Goal: Contribute content: Add original content to the website for others to see

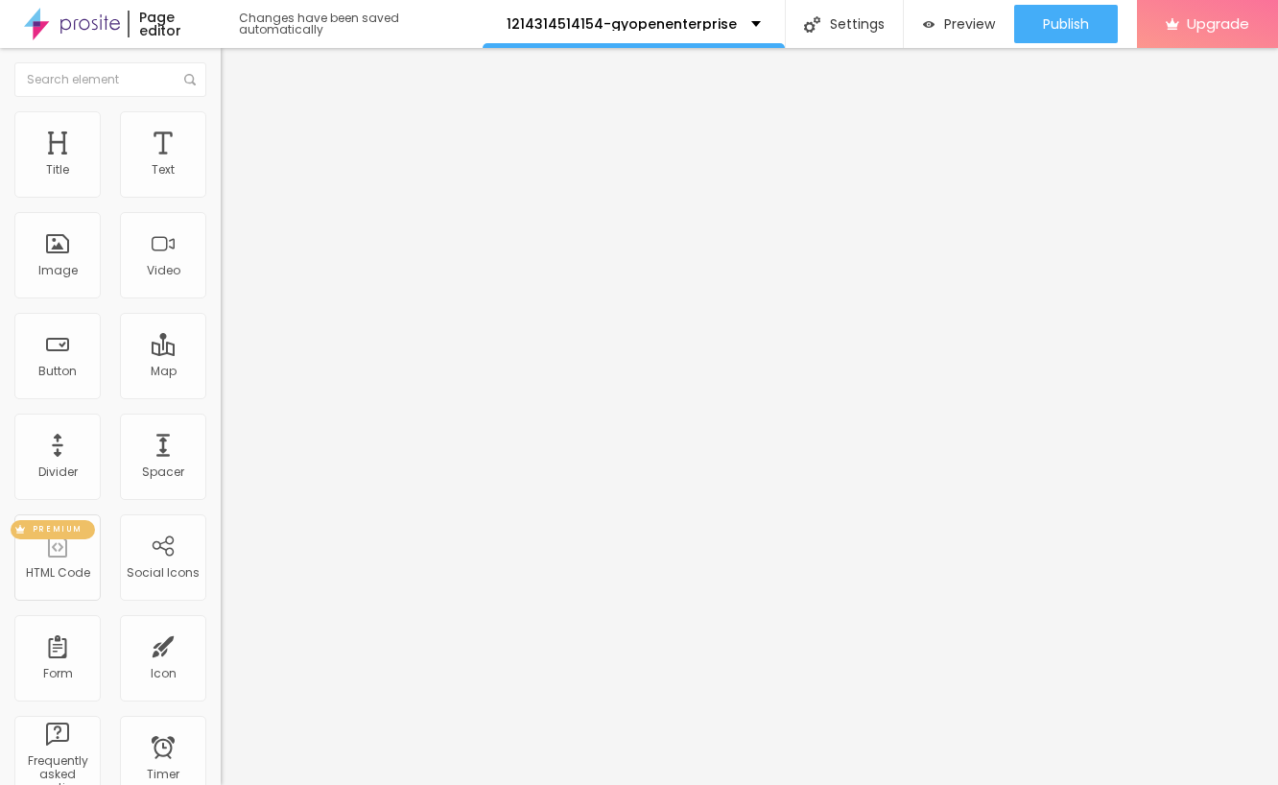
click at [56, 561] on div "PREMIUM HTML Code" at bounding box center [57, 557] width 86 height 86
click at [58, 551] on div "PREMIUM HTML Code" at bounding box center [57, 557] width 86 height 86
click at [83, 535] on div "PREMIUM" at bounding box center [53, 529] width 84 height 19
click at [73, 550] on div "PREMIUM HTML Code" at bounding box center [57, 557] width 86 height 86
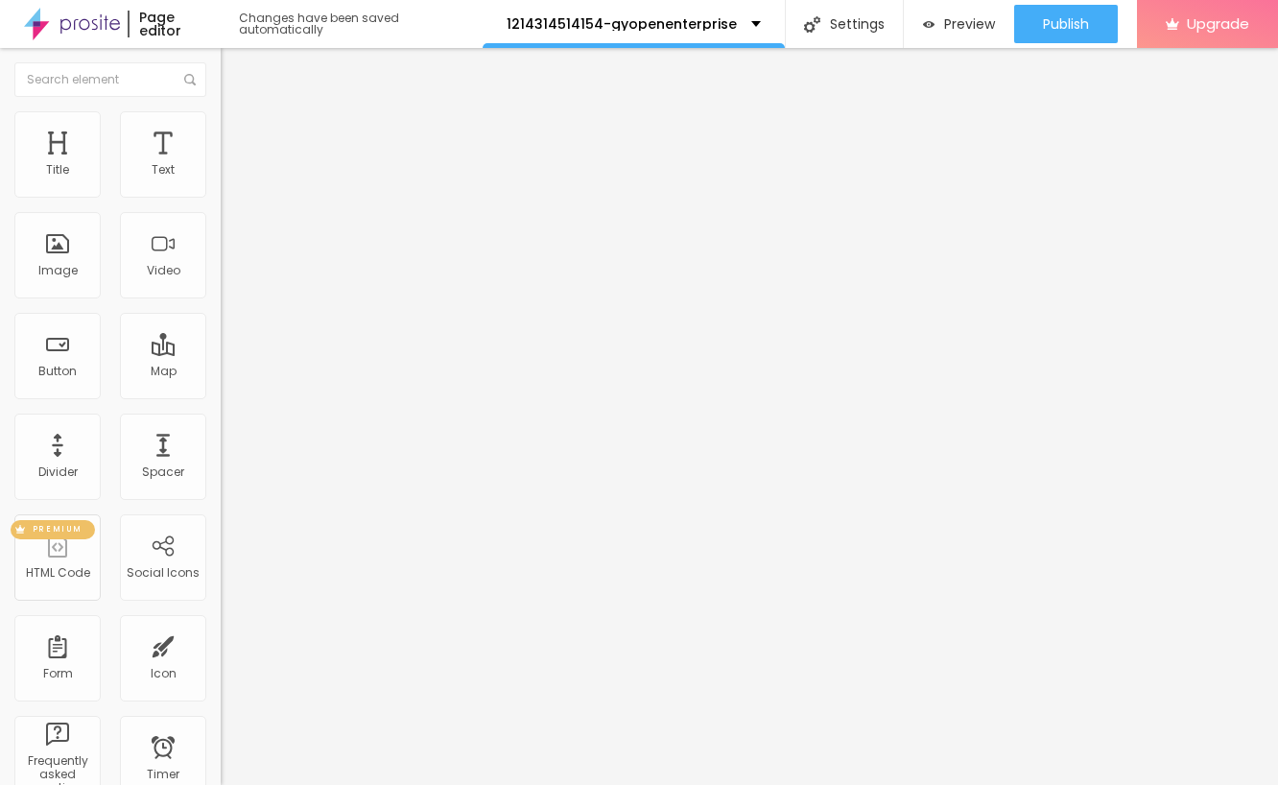
click at [49, 572] on div "HTML Code" at bounding box center [58, 572] width 64 height 13
click at [49, 571] on div "HTML Code" at bounding box center [58, 572] width 64 height 13
click at [49, 556] on div "PREMIUM HTML Code" at bounding box center [57, 557] width 86 height 86
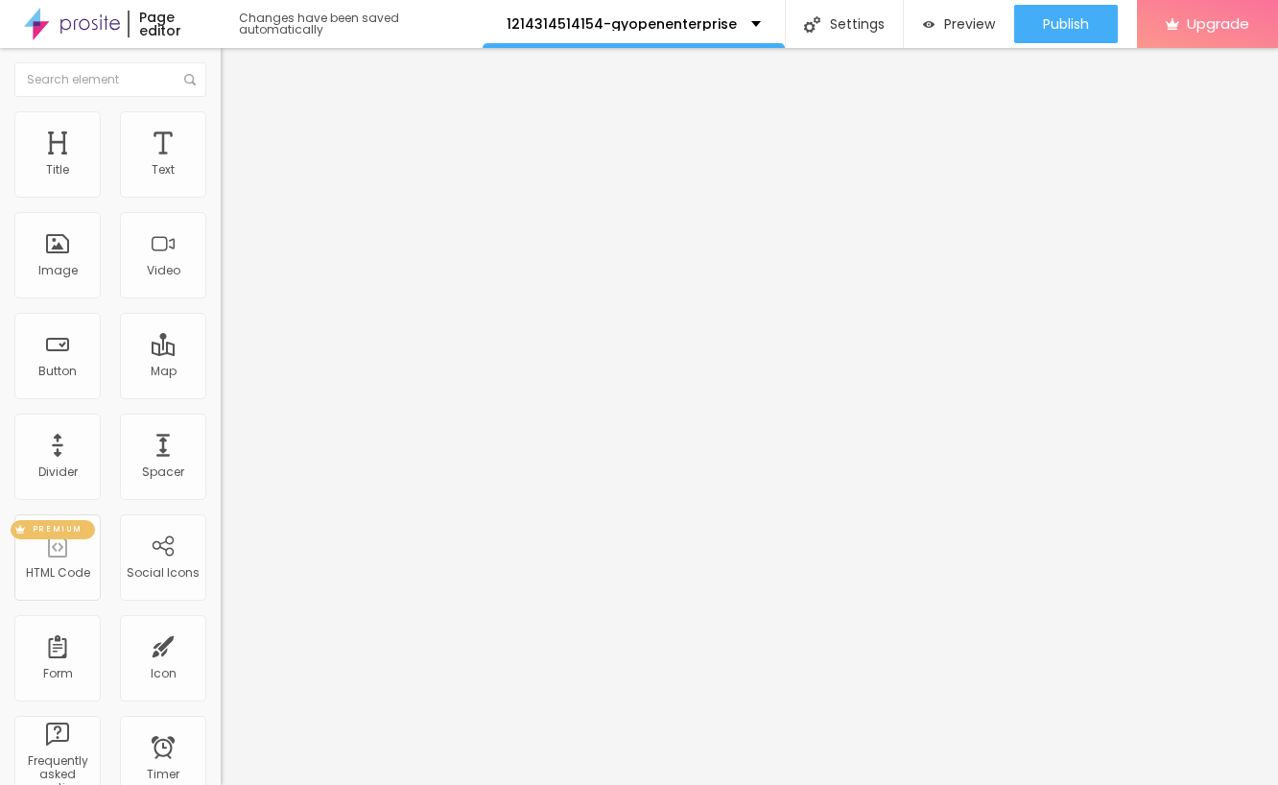
click at [49, 556] on div "PREMIUM HTML Code" at bounding box center [57, 557] width 86 height 86
click at [35, 512] on div "Title Text Image Video Button Map Divider Spacer PREMIUM HTML Code Social Icons…" at bounding box center [110, 564] width 221 height 907
click at [68, 531] on span "PREMIUM" at bounding box center [57, 530] width 65 height 8
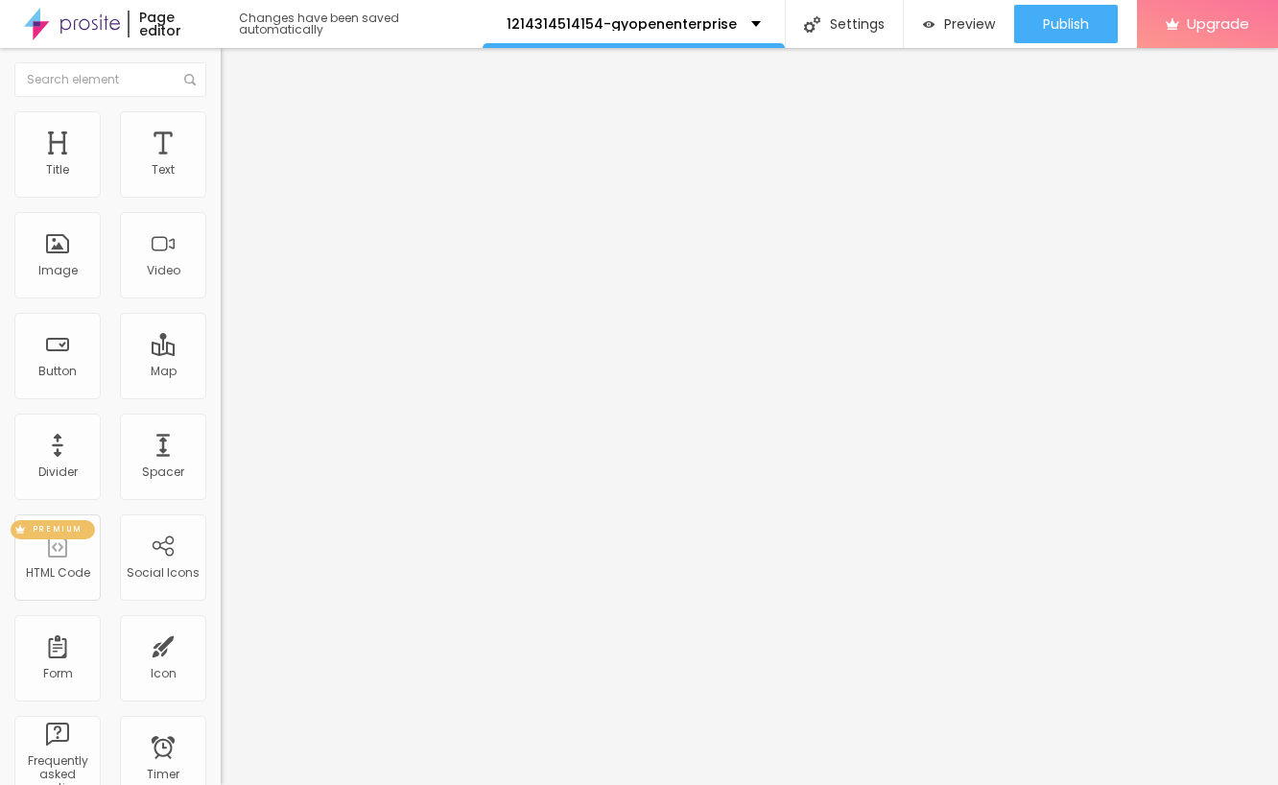
click at [68, 531] on span "PREMIUM" at bounding box center [57, 530] width 65 height 8
click at [46, 531] on span "PREMIUM" at bounding box center [57, 530] width 65 height 8
click at [64, 568] on div "HTML Code" at bounding box center [58, 572] width 64 height 13
click at [42, 264] on div "Image" at bounding box center [57, 270] width 39 height 13
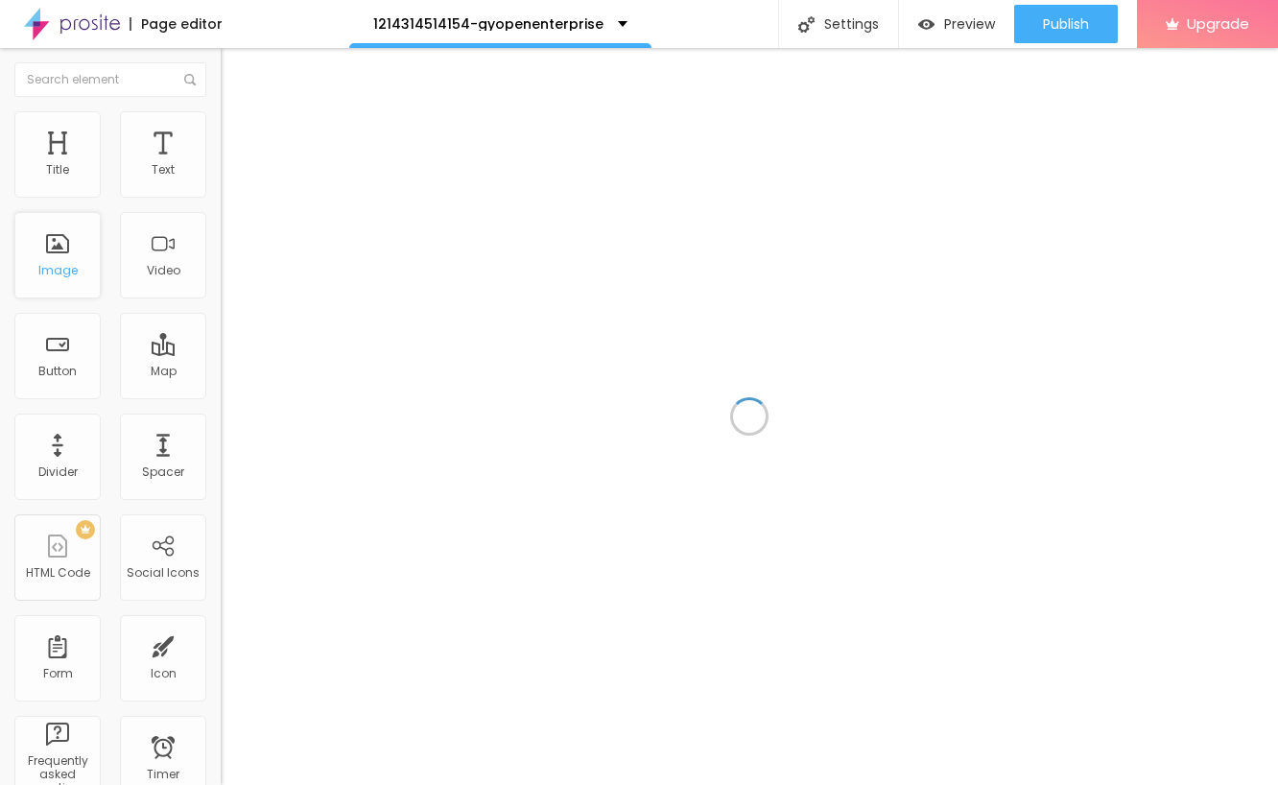
click at [51, 280] on div "Image" at bounding box center [57, 255] width 86 height 86
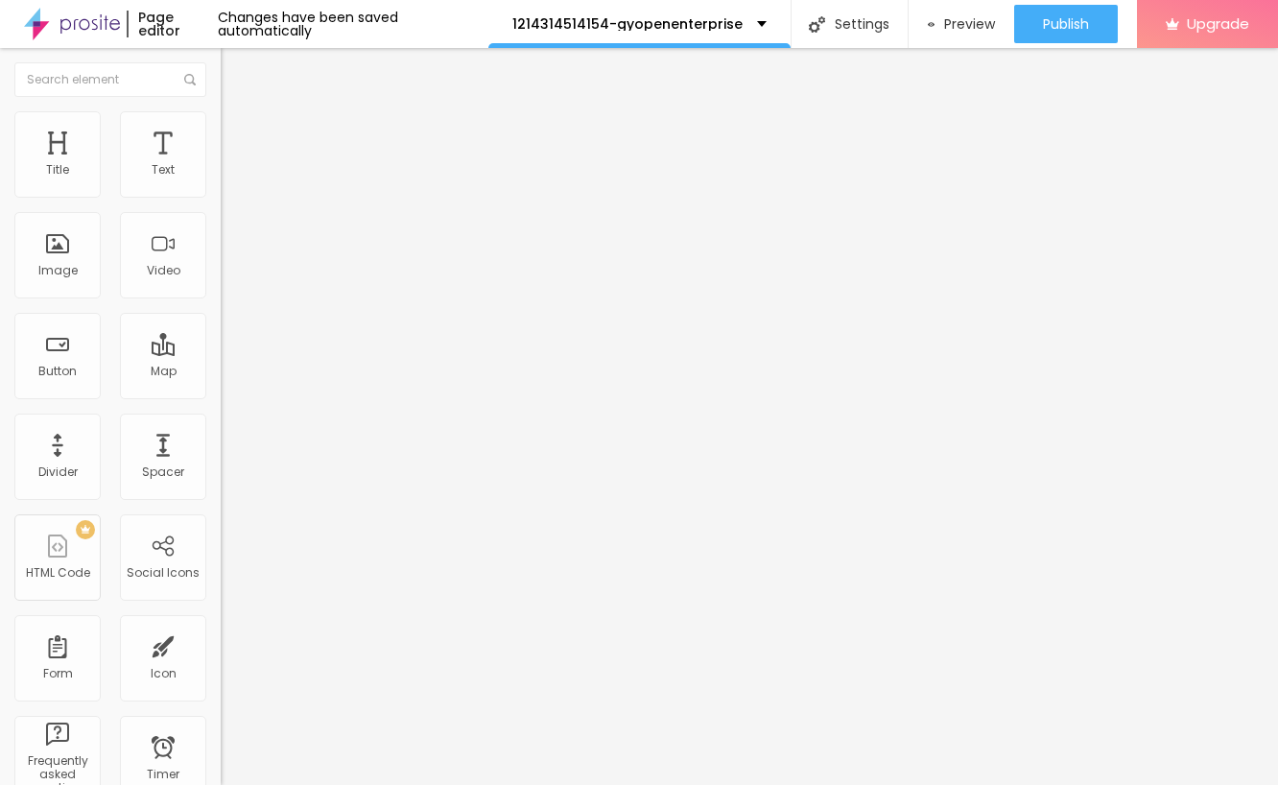
click at [221, 81] on button "Edit Coluna" at bounding box center [331, 70] width 221 height 44
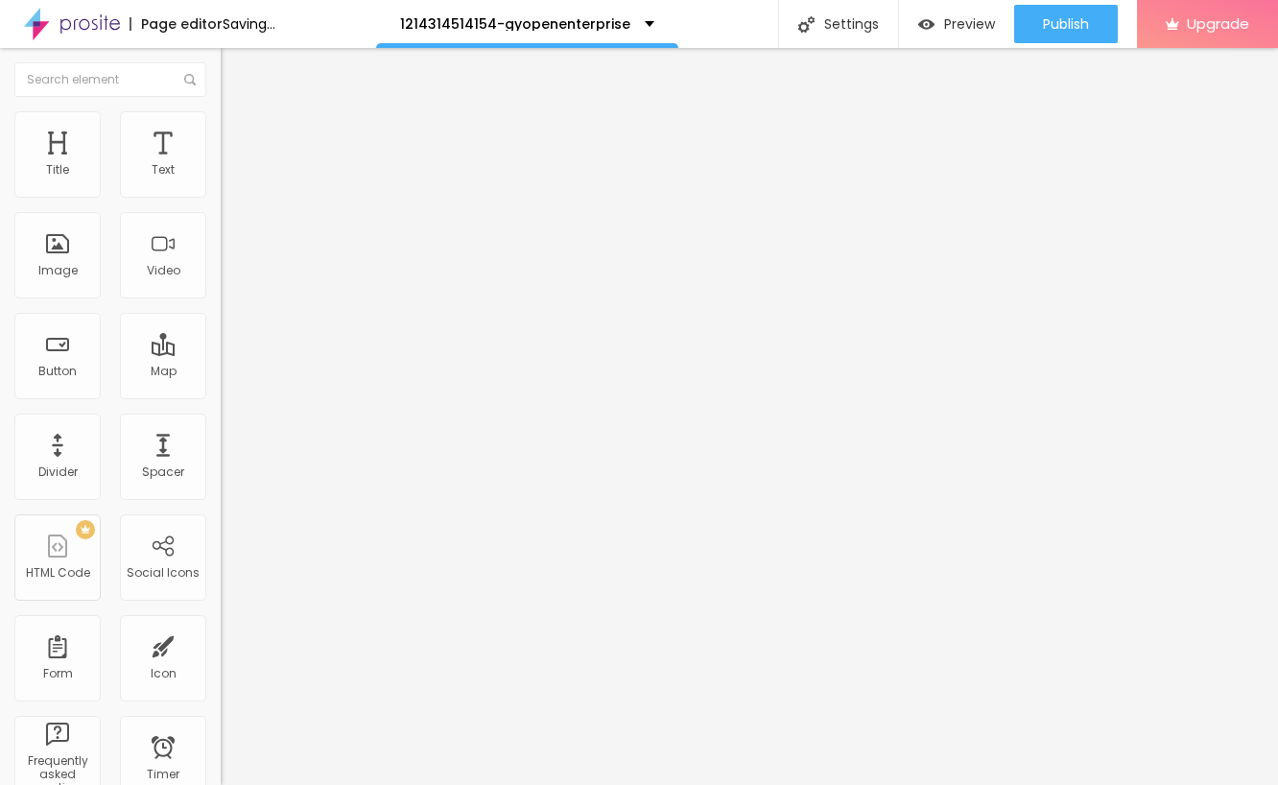
click at [221, 163] on div "Add image" at bounding box center [331, 156] width 221 height 13
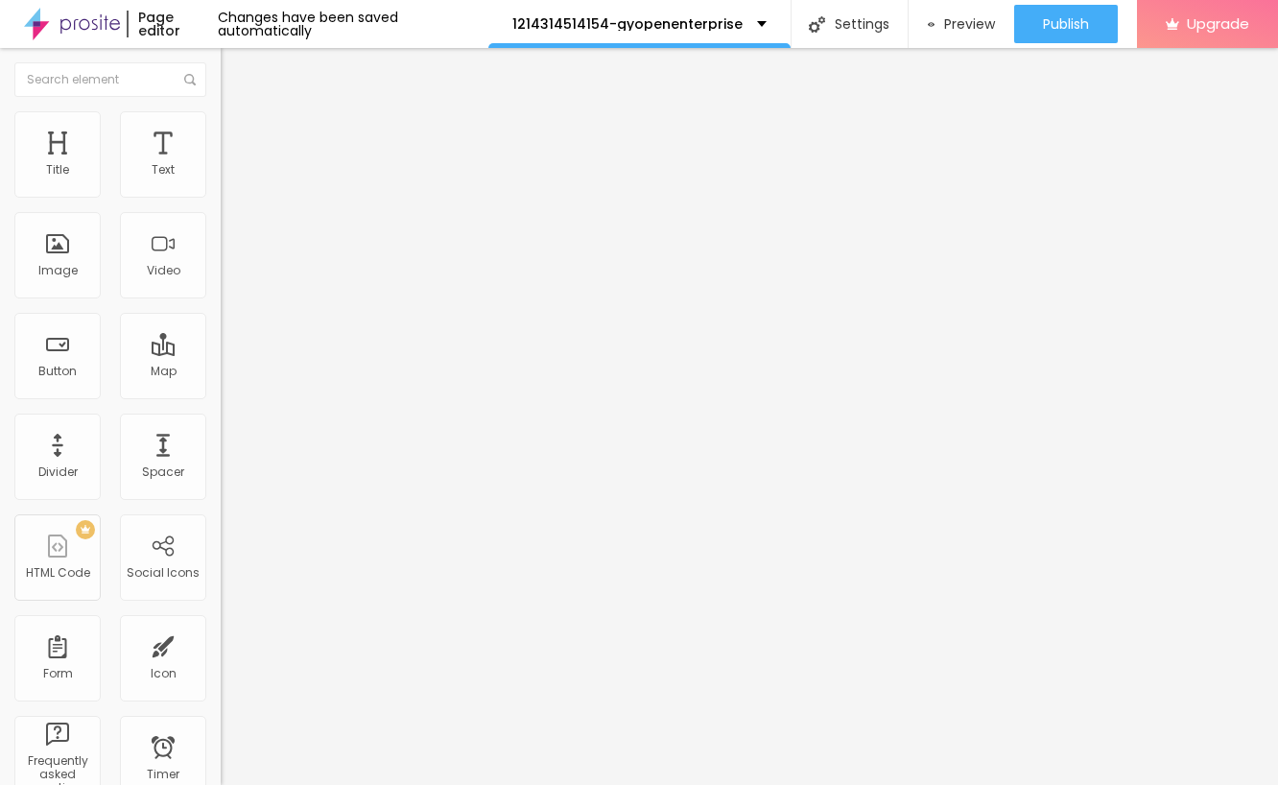
click at [221, 165] on span "Add image" at bounding box center [260, 157] width 79 height 16
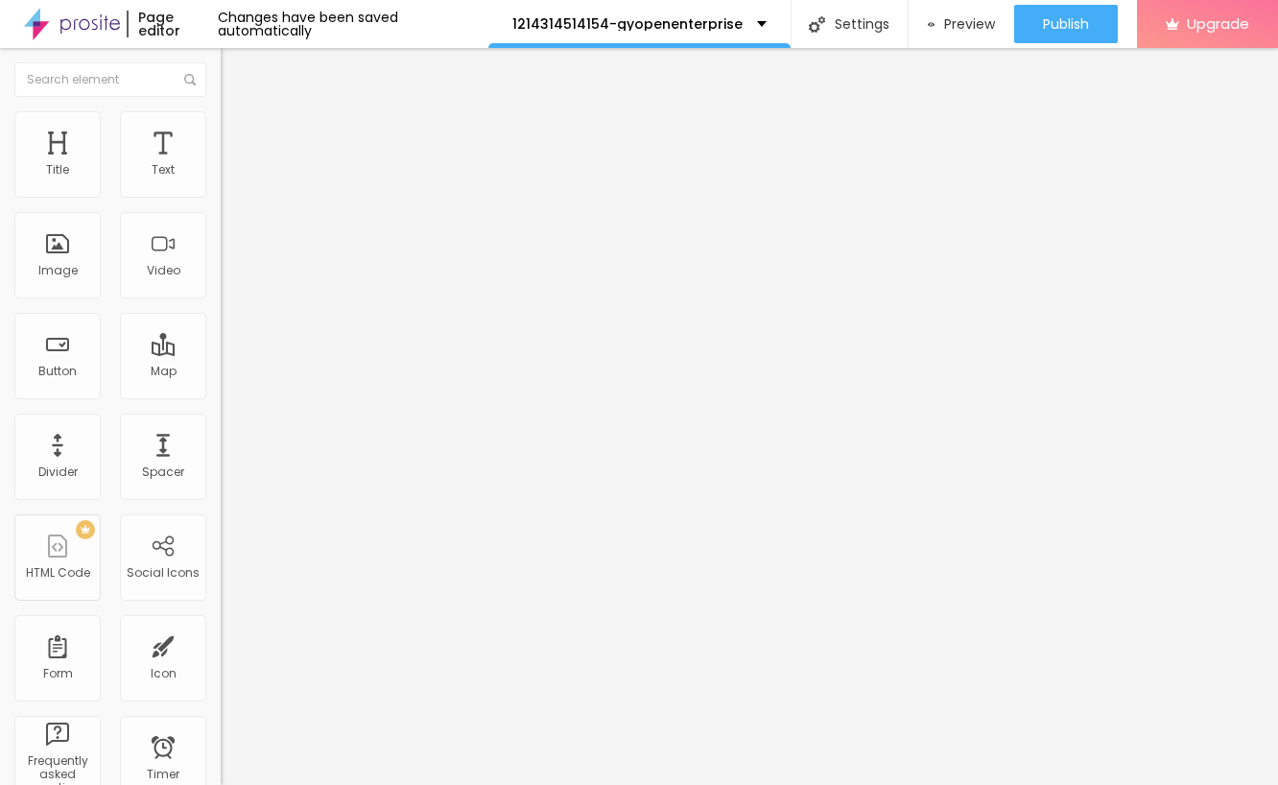
click at [238, 132] on span "Style" at bounding box center [252, 124] width 28 height 16
click at [221, 131] on li "Advanced" at bounding box center [331, 140] width 221 height 19
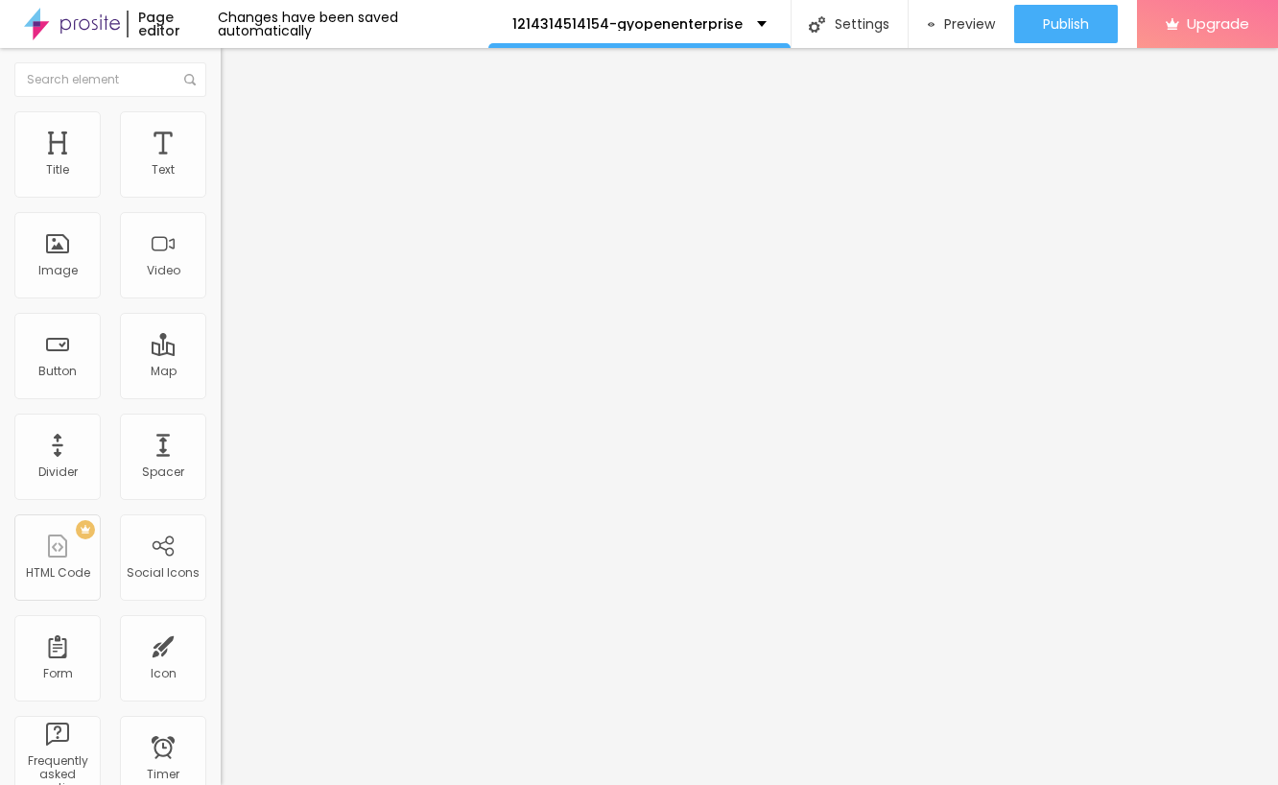
click at [221, 704] on input "text" at bounding box center [336, 713] width 230 height 19
type input "s"
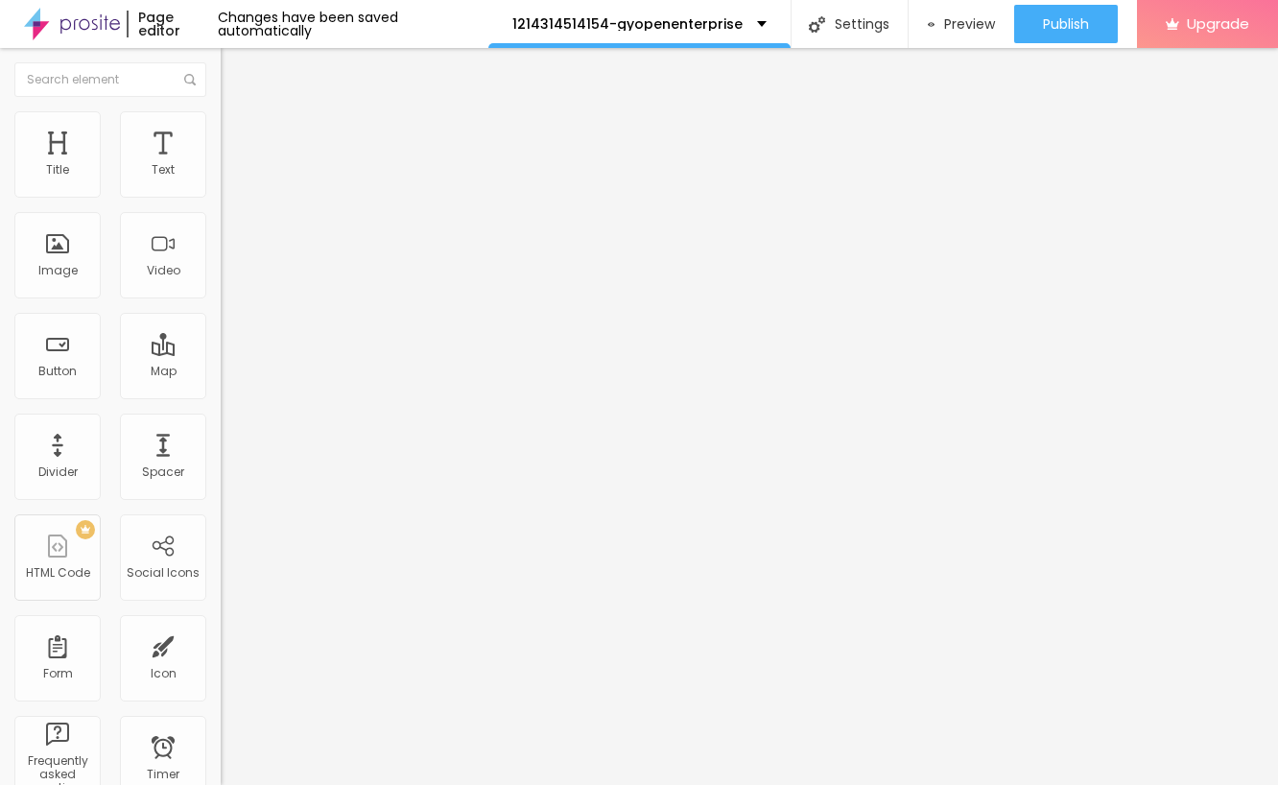
click at [221, 58] on button "Edit Image" at bounding box center [331, 70] width 221 height 44
click at [159, 187] on div "Text" at bounding box center [163, 154] width 86 height 86
click at [238, 132] on span "Style" at bounding box center [252, 124] width 28 height 16
click at [238, 135] on span "Advanced" at bounding box center [269, 143] width 62 height 16
click at [221, 109] on img at bounding box center [229, 100] width 17 height 17
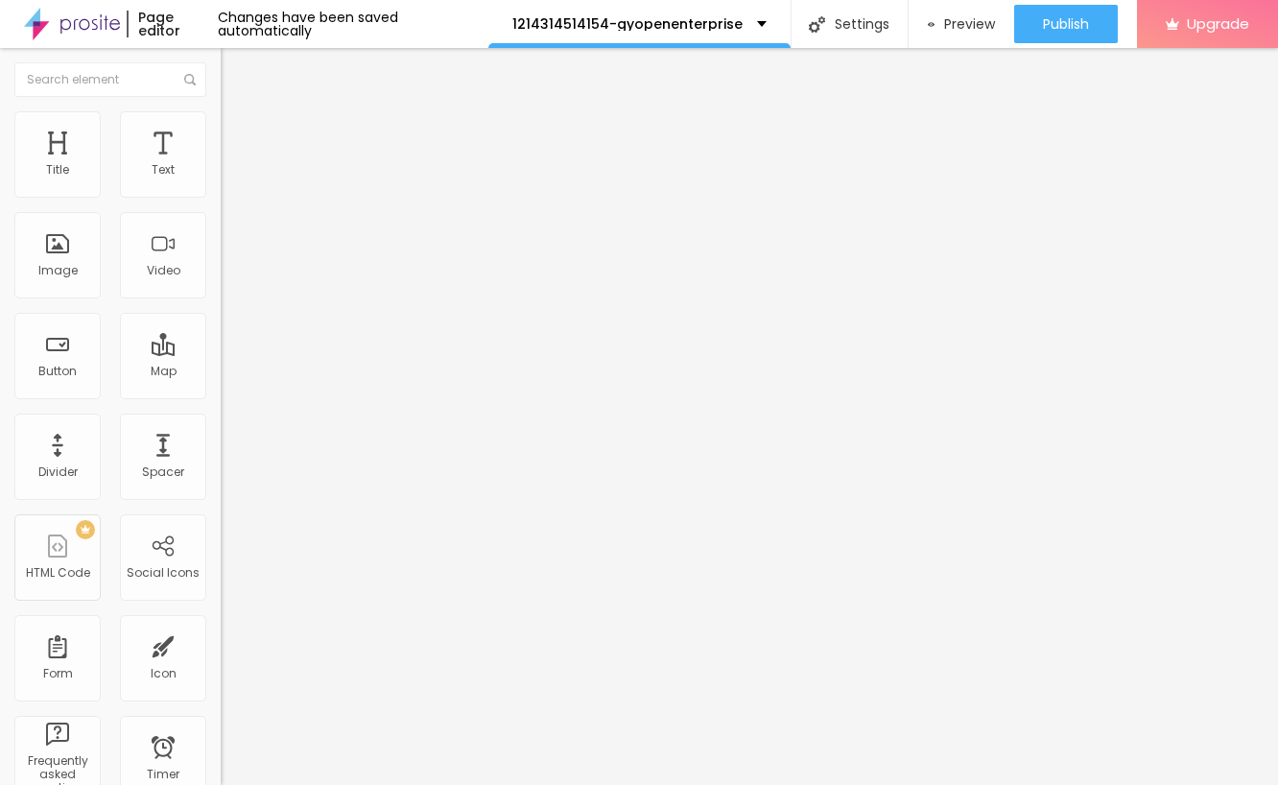
click at [235, 74] on img "button" at bounding box center [242, 69] width 15 height 15
click at [171, 176] on div "Text" at bounding box center [163, 169] width 23 height 13
click at [168, 157] on div "Text" at bounding box center [163, 154] width 86 height 86
click at [82, 80] on input "text" at bounding box center [110, 79] width 192 height 35
click at [218, 162] on div "Title Text Image Video Button Map Divider Spacer PREMIUM HTML Code Social Icons…" at bounding box center [110, 564] width 221 height 907
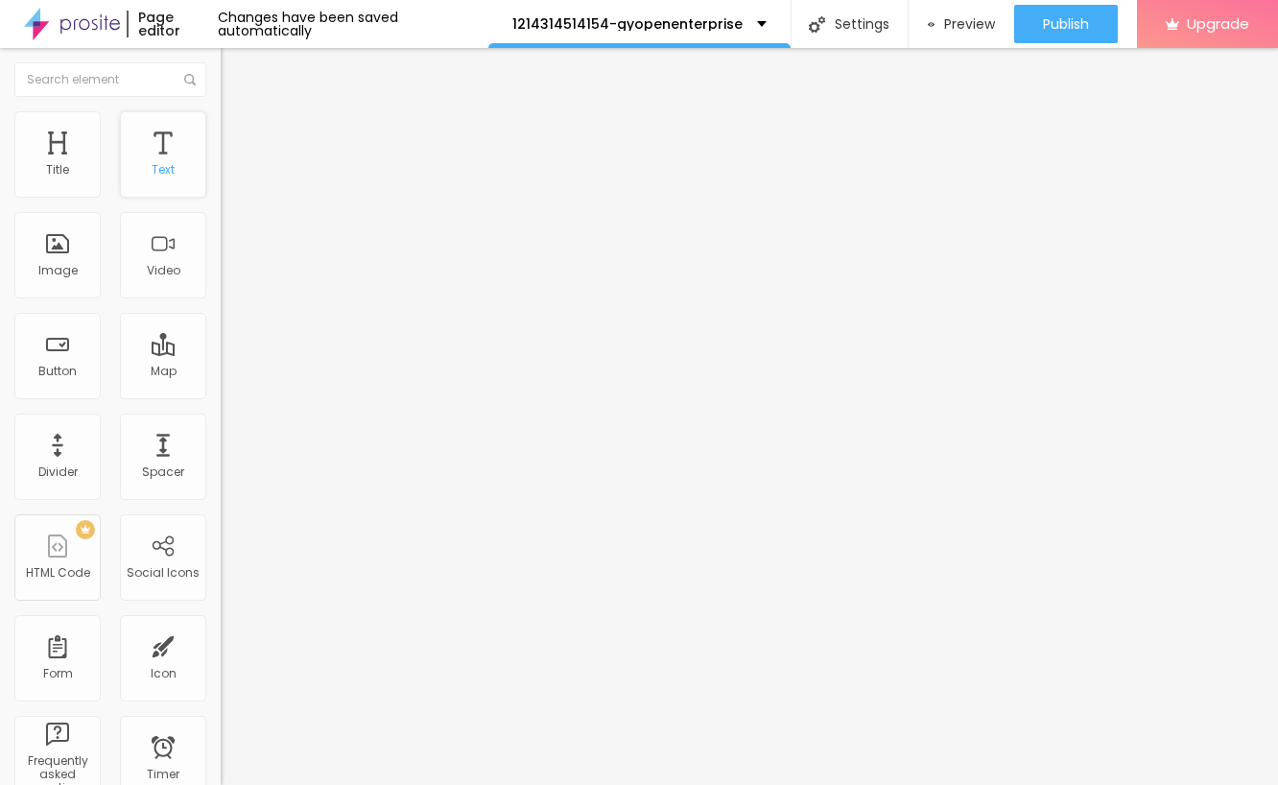
click at [173, 163] on div "Text" at bounding box center [163, 169] width 23 height 13
click at [221, 163] on div "Change image" at bounding box center [331, 156] width 221 height 13
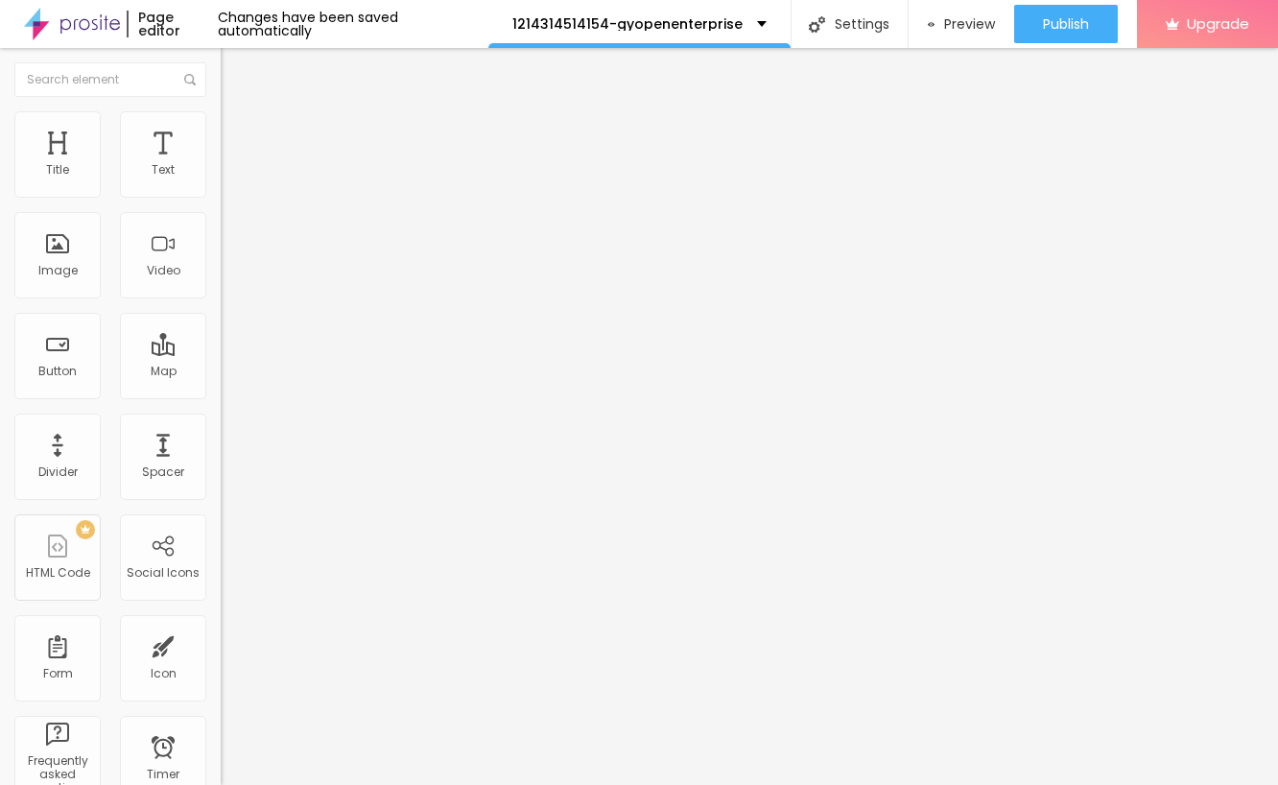
click at [221, 194] on input "text" at bounding box center [336, 184] width 230 height 19
type input "x"
click at [221, 300] on span "Original" at bounding box center [244, 292] width 46 height 16
click at [221, 439] on div "Change image Image description (Alt) Align Aspect Ratio Original Cinema 16:9 De…" at bounding box center [331, 294] width 221 height 289
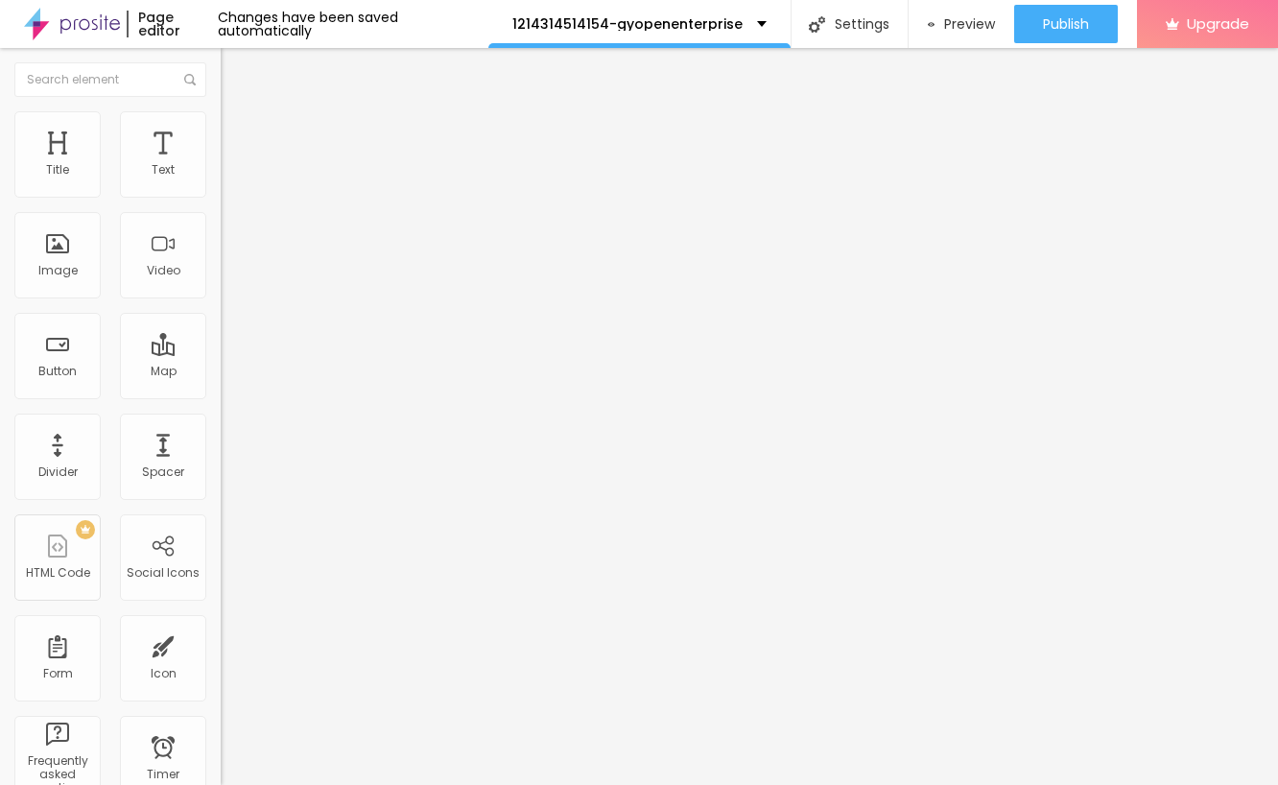
click at [221, 439] on div "Change image Image description (Alt) Align Aspect Ratio Original Cinema 16:9 De…" at bounding box center [331, 294] width 221 height 289
click at [221, 427] on img at bounding box center [226, 422] width 10 height 10
click at [221, 109] on img at bounding box center [229, 100] width 17 height 17
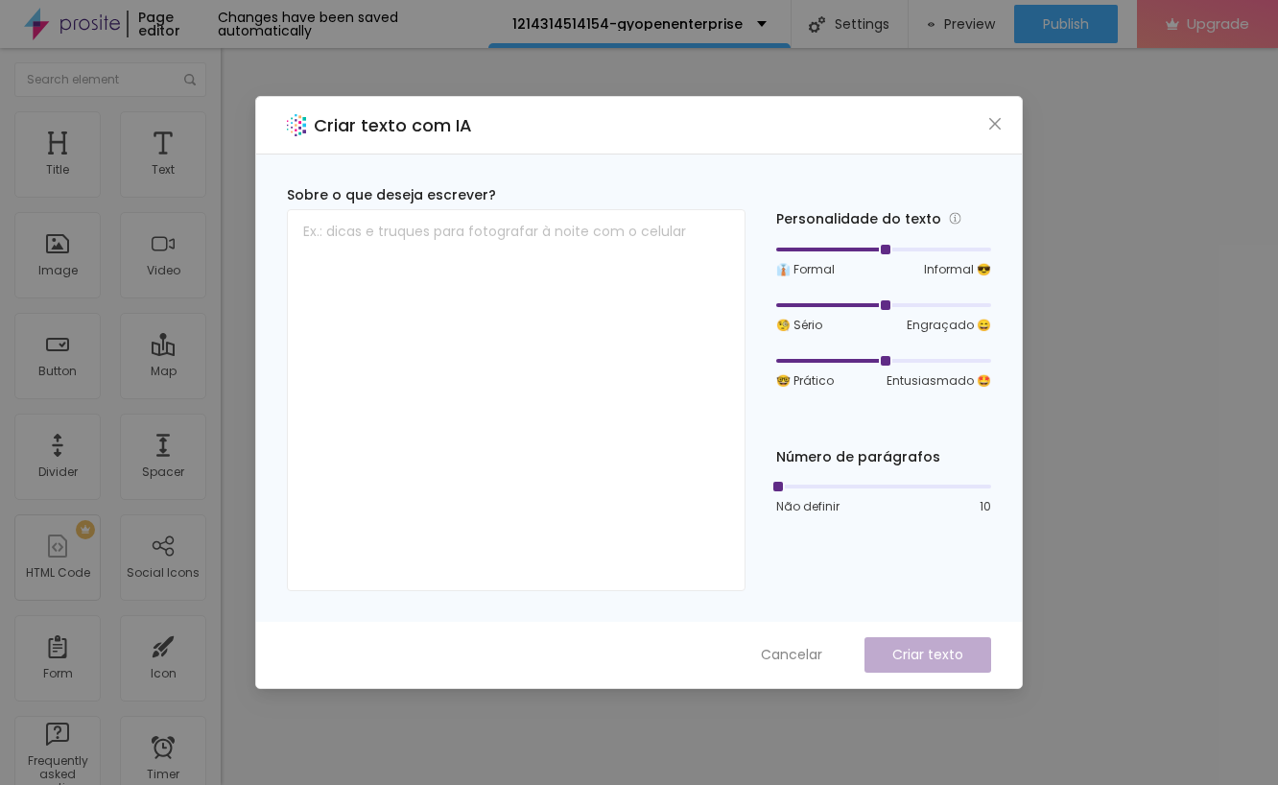
click at [1120, 63] on div "Criar texto com IA Sobre o que deseja escrever? Personalidade do texto 👔 Formal…" at bounding box center [639, 392] width 1278 height 785
click at [1179, 69] on div "Criar texto com IA Sobre o que deseja escrever? Personalidade do texto 👔 Formal…" at bounding box center [639, 392] width 1278 height 785
click at [191, 519] on div "Criar texto com IA Sobre o que deseja escrever? Personalidade do texto 👔 Formal…" at bounding box center [639, 392] width 1278 height 785
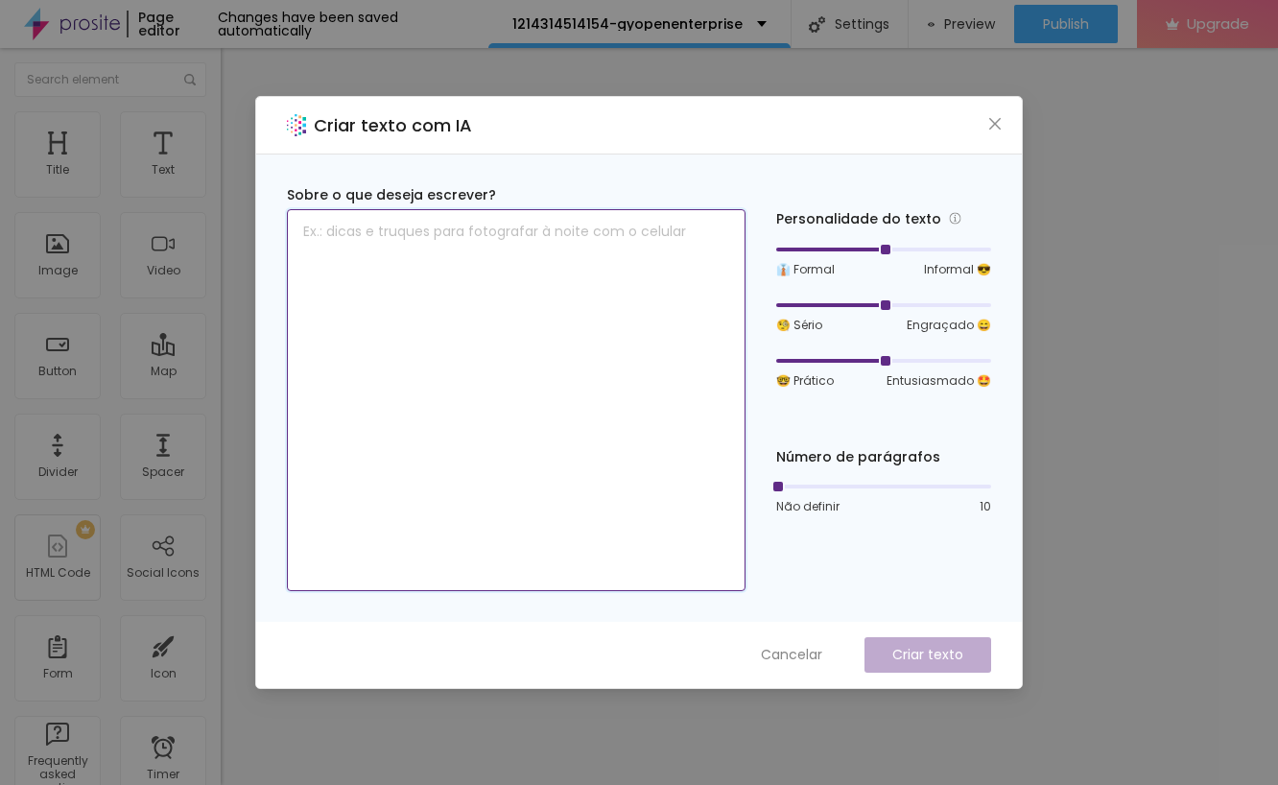
click at [447, 380] on textarea at bounding box center [516, 400] width 459 height 382
type textarea "s babbsbsnabasn"
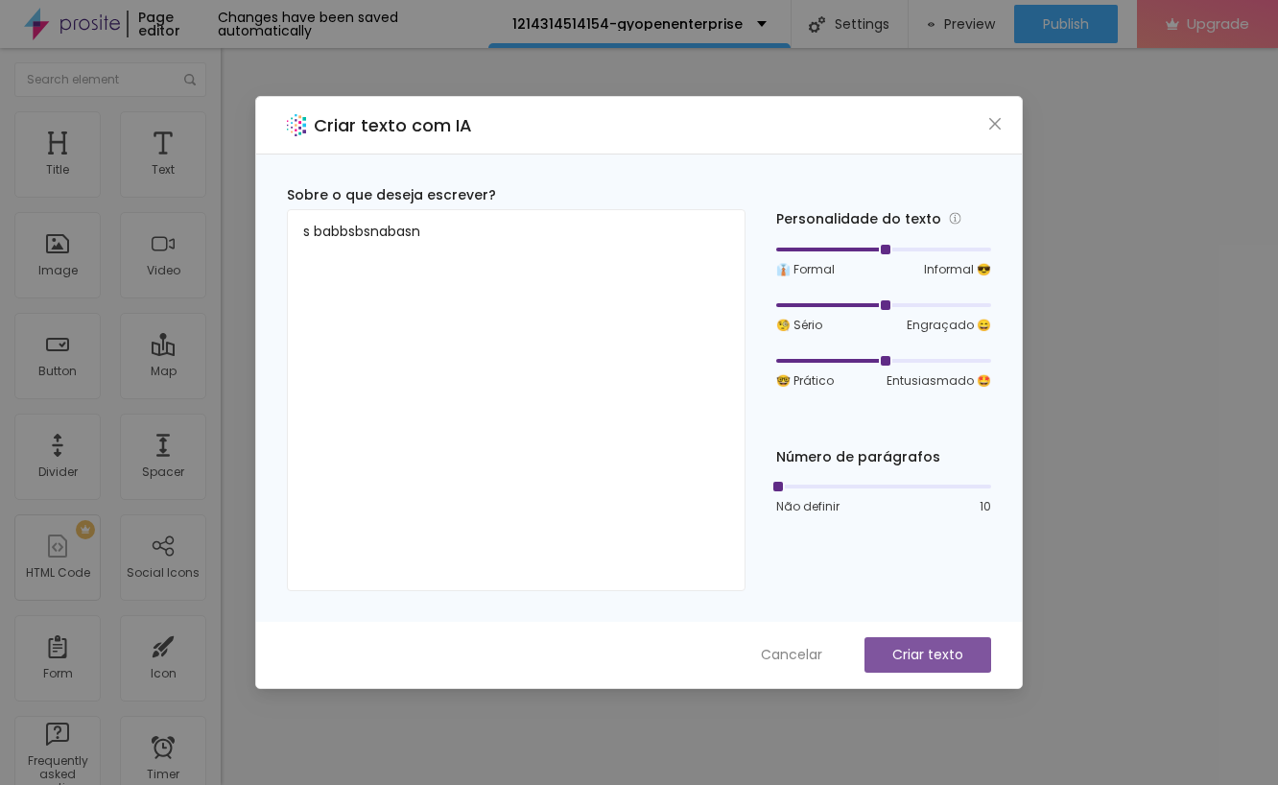
click at [941, 666] on button "Criar texto" at bounding box center [928, 655] width 127 height 36
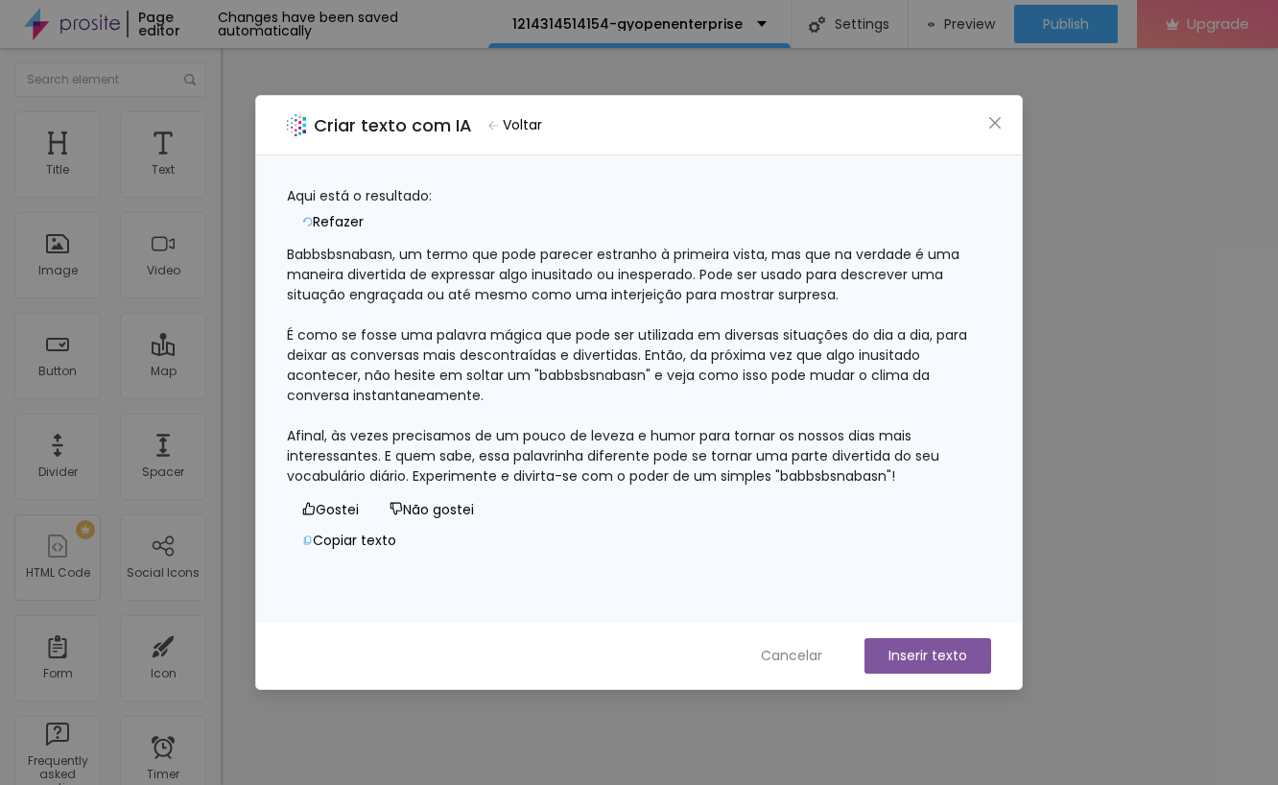
click at [919, 658] on button "Inserir texto" at bounding box center [928, 656] width 127 height 36
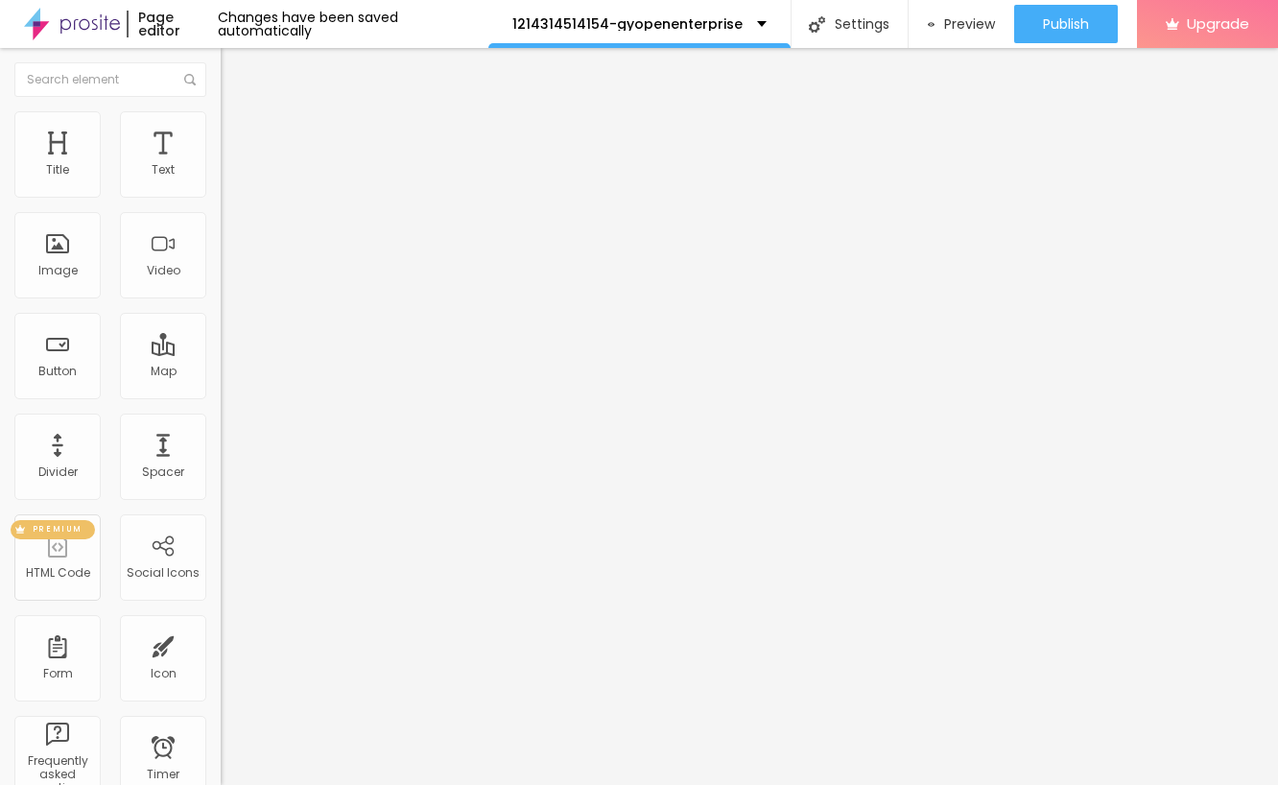
click at [65, 574] on div "HTML Code" at bounding box center [58, 572] width 64 height 13
click at [68, 548] on div "PREMIUM HTML Code" at bounding box center [57, 557] width 86 height 86
click at [56, 157] on div "Title" at bounding box center [57, 154] width 86 height 86
